Goal: Check status

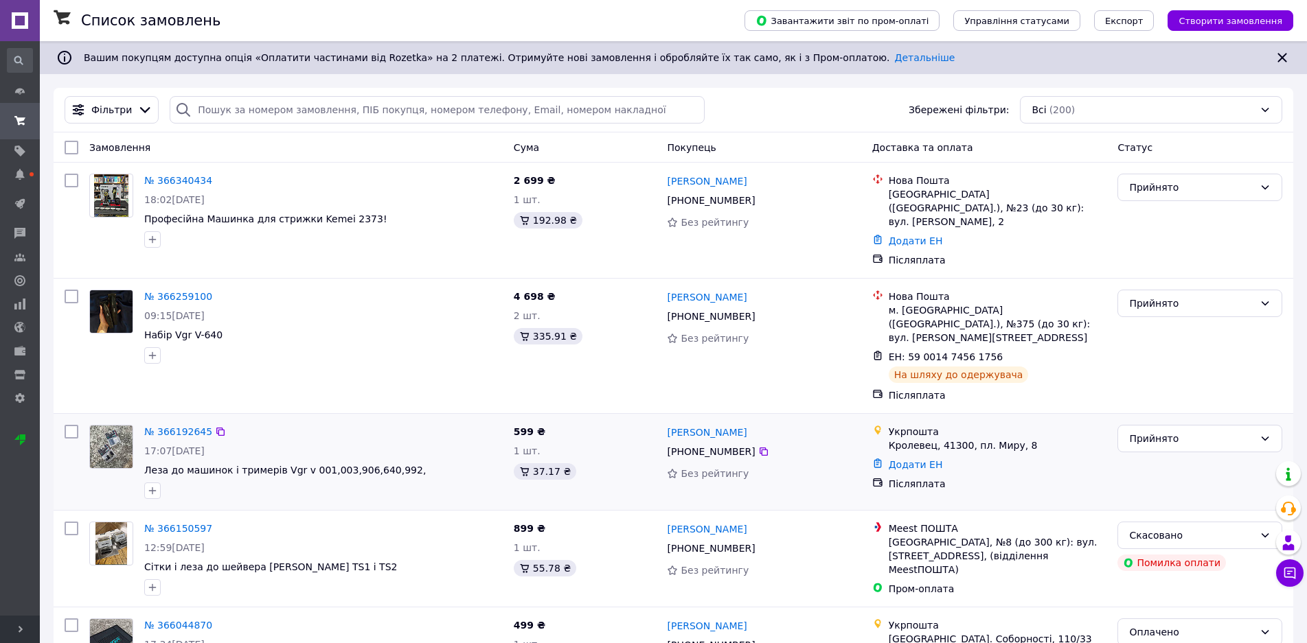
scroll to position [137, 0]
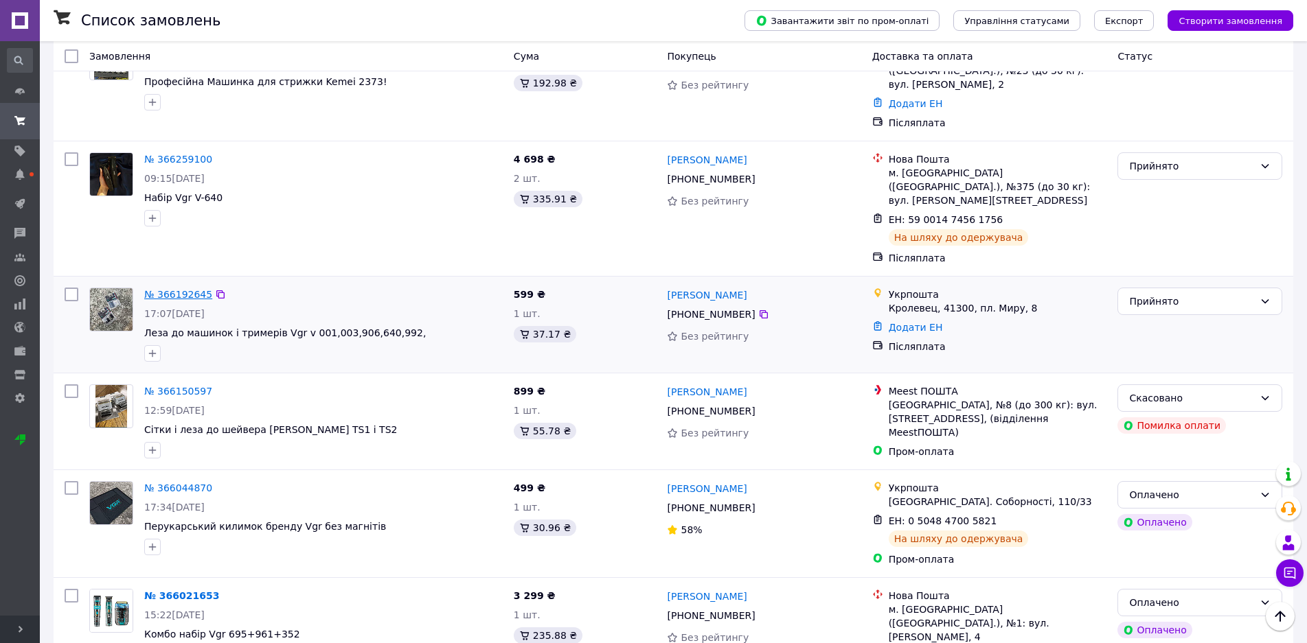
click at [165, 289] on link "№ 366192645" at bounding box center [178, 294] width 68 height 11
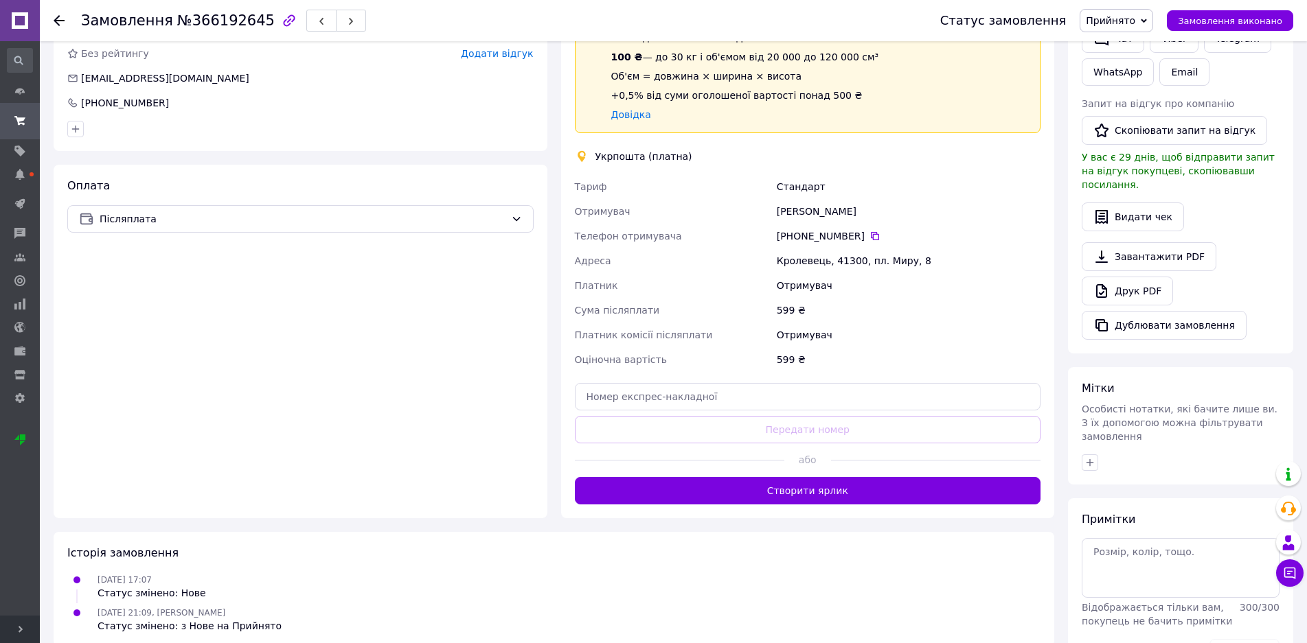
scroll to position [328, 0]
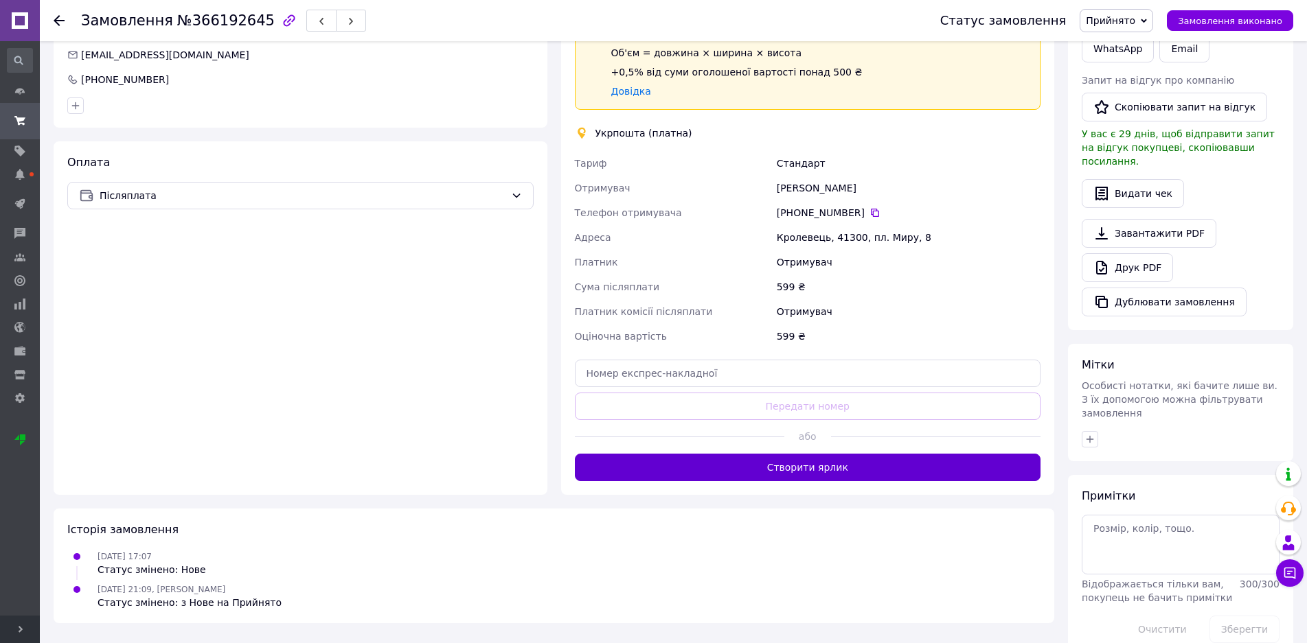
click at [796, 463] on button "Створити ярлик" at bounding box center [808, 467] width 466 height 27
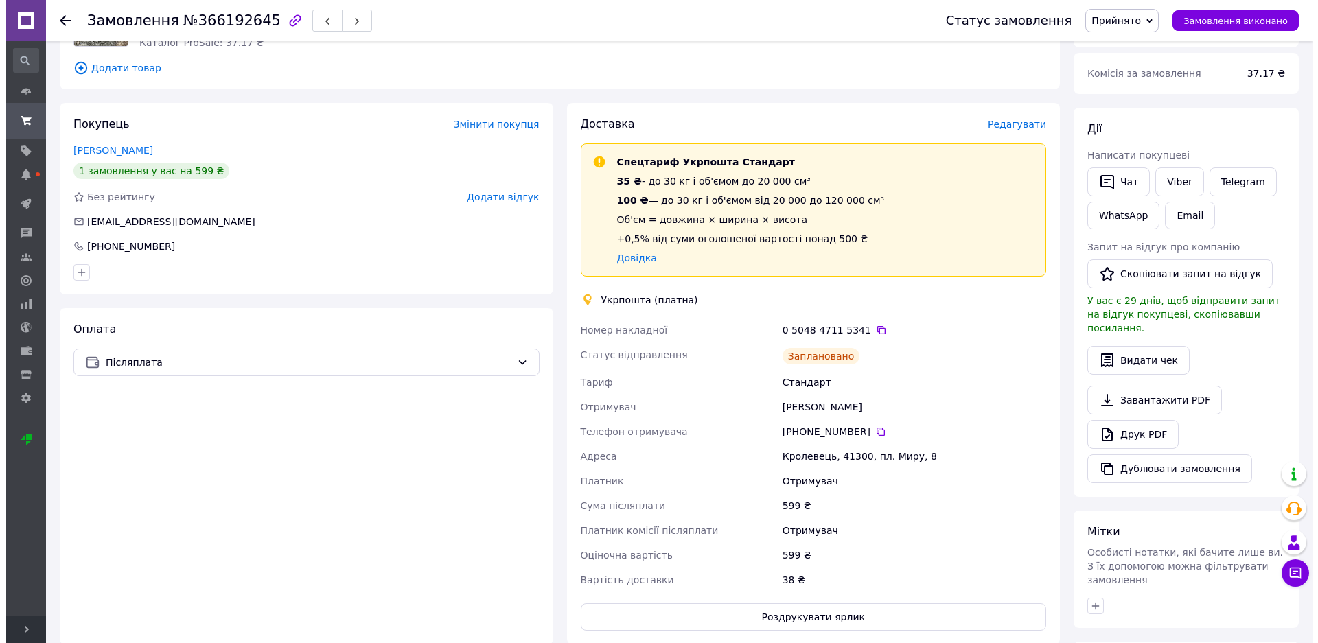
scroll to position [0, 0]
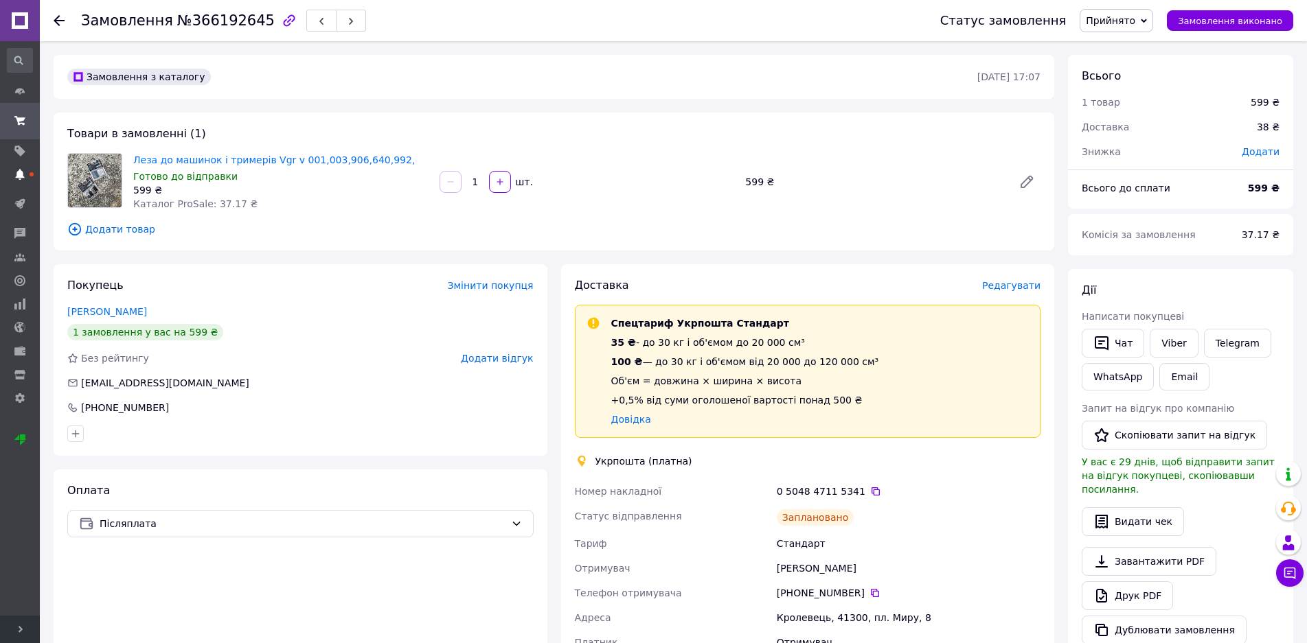
click at [18, 180] on span at bounding box center [20, 174] width 40 height 12
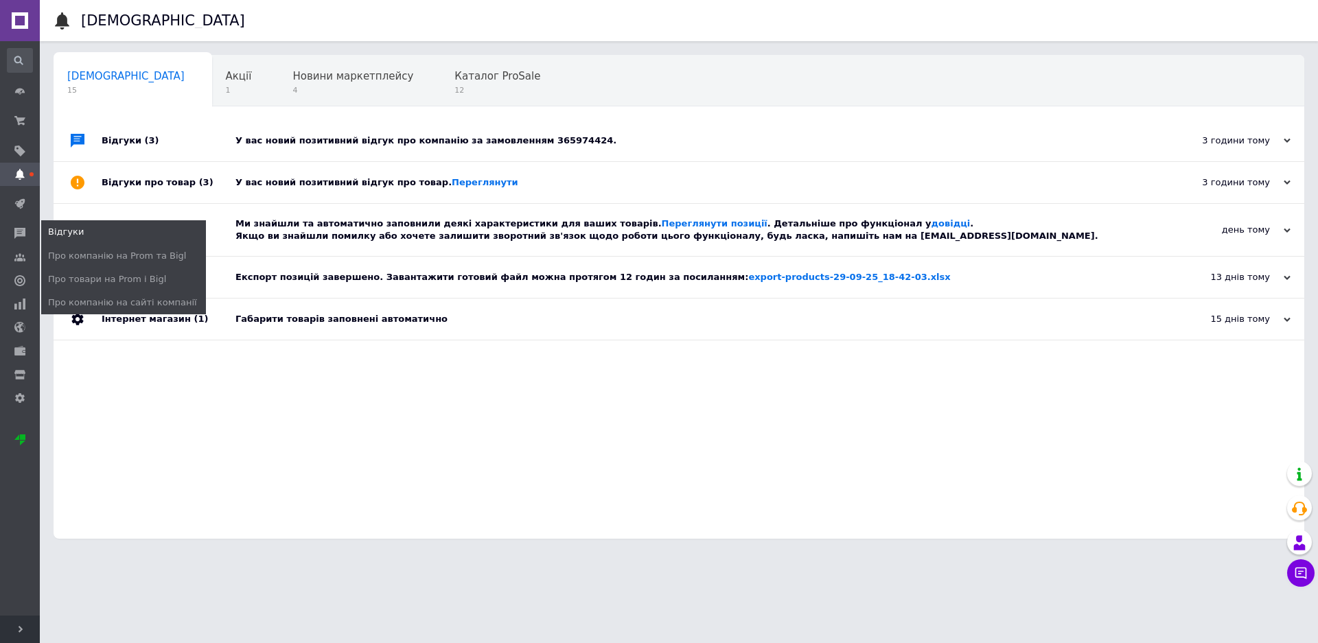
click at [105, 226] on span "Відгуки" at bounding box center [123, 232] width 165 height 12
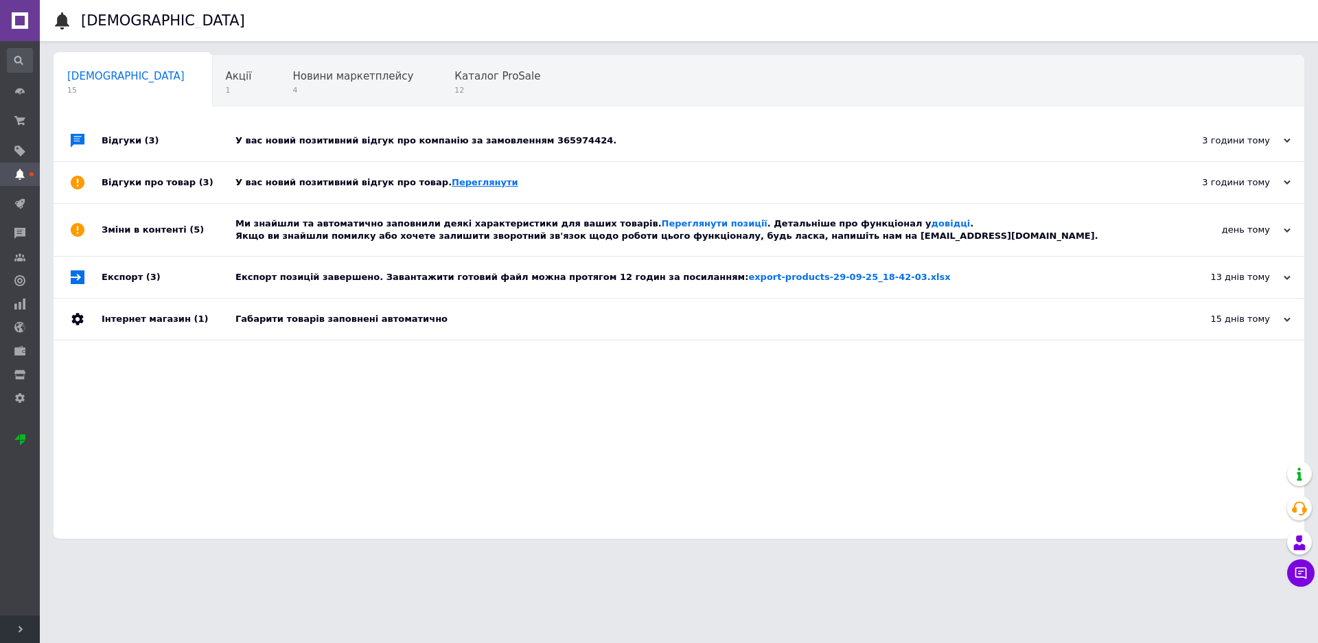
click at [456, 187] on link "Переглянути" at bounding box center [485, 182] width 67 height 10
